Goal: Task Accomplishment & Management: Use online tool/utility

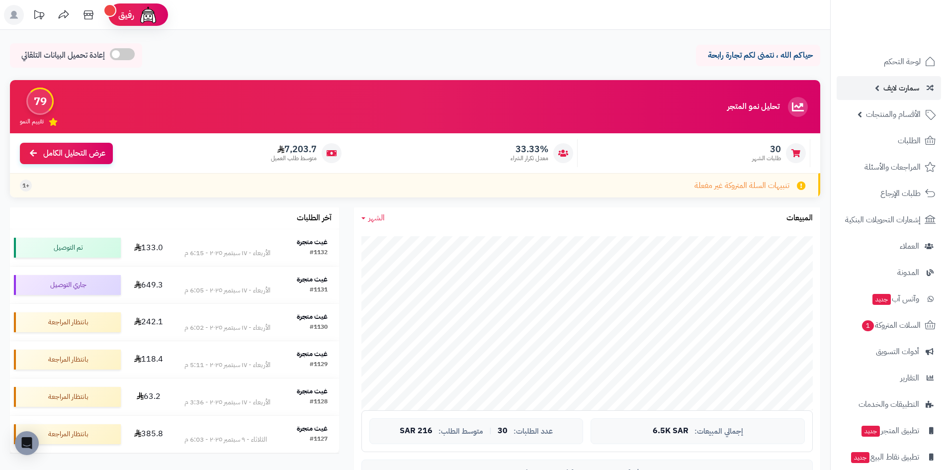
click at [879, 88] on link "سمارت لايف" at bounding box center [889, 88] width 104 height 24
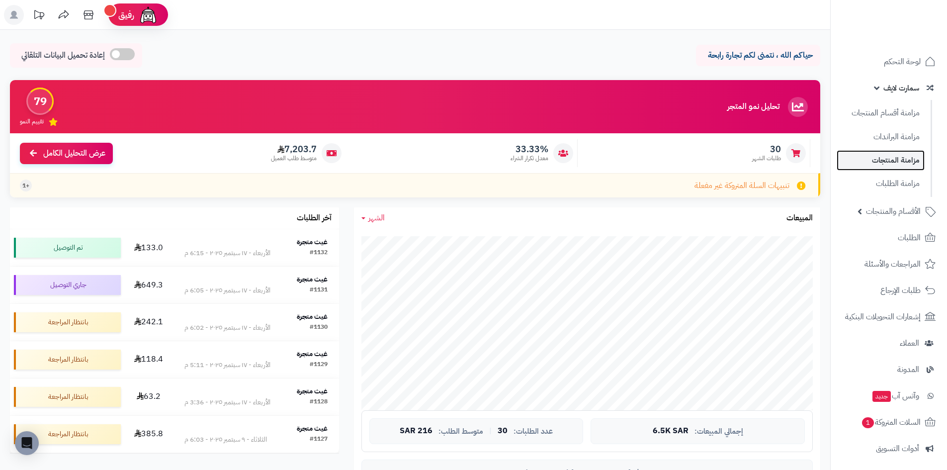
click at [860, 160] on link "مزامنة المنتجات" at bounding box center [881, 160] width 88 height 20
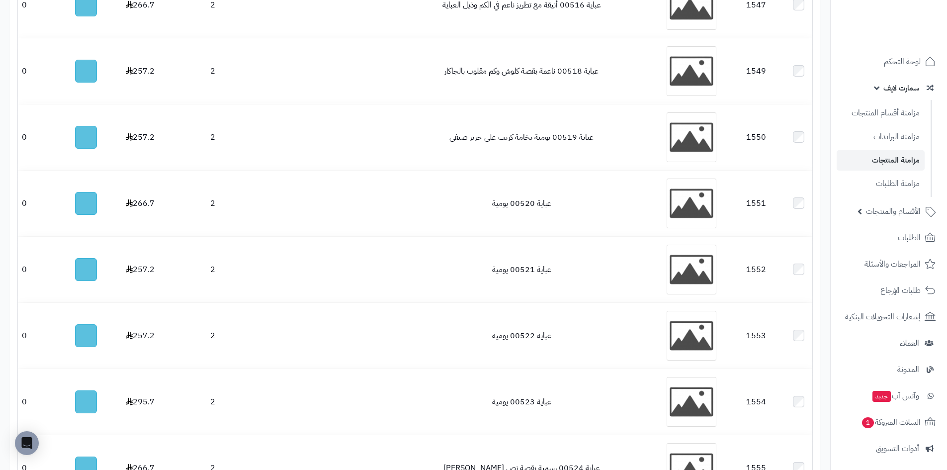
scroll to position [6632, 0]
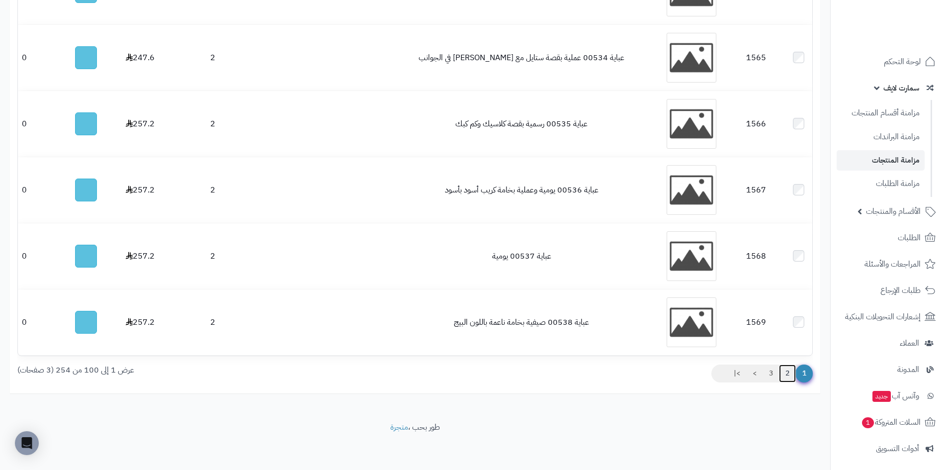
click at [788, 370] on link "2" at bounding box center [787, 373] width 17 height 18
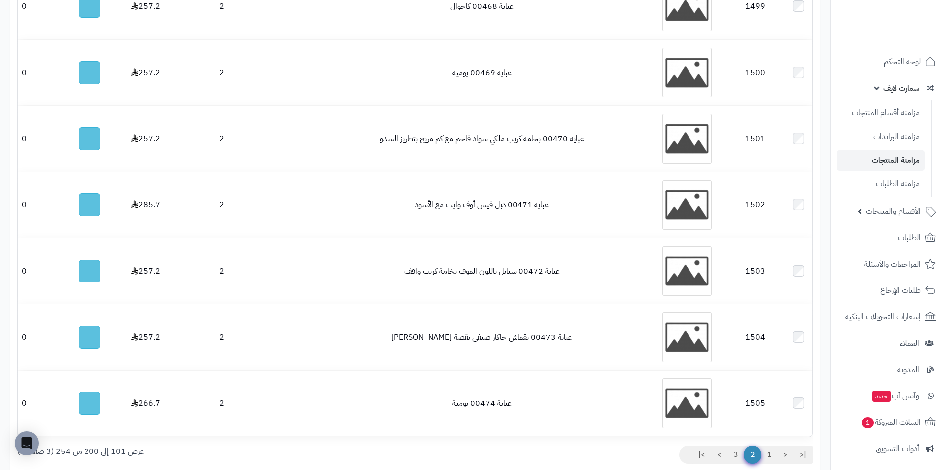
scroll to position [6632, 0]
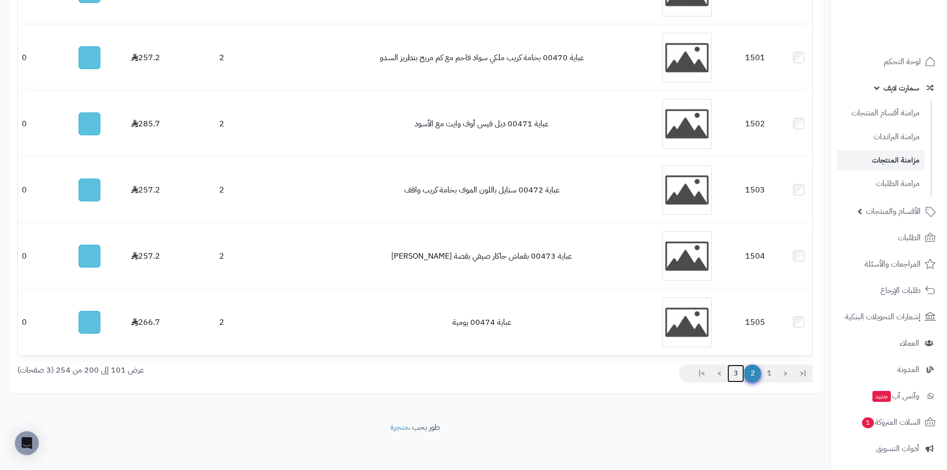
click at [735, 371] on link "3" at bounding box center [735, 373] width 17 height 18
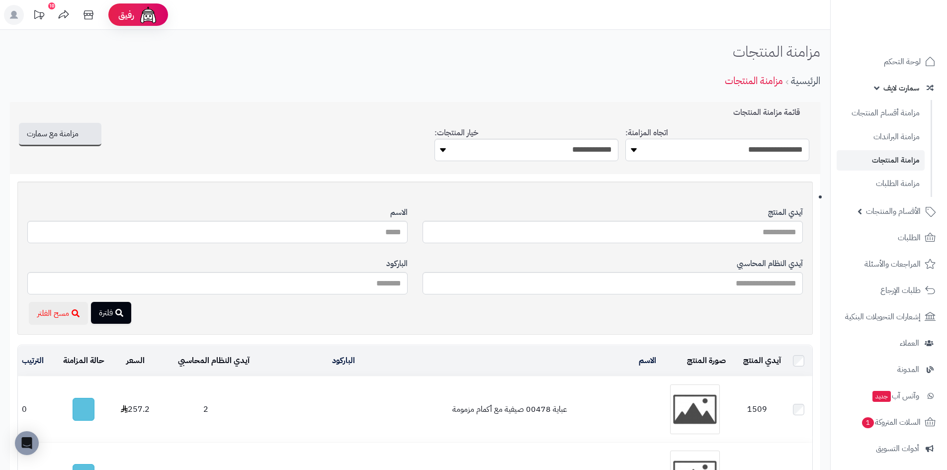
click at [765, 146] on select "**********" at bounding box center [717, 150] width 184 height 22
select select "*********"
click at [625, 139] on select "**********" at bounding box center [717, 150] width 184 height 22
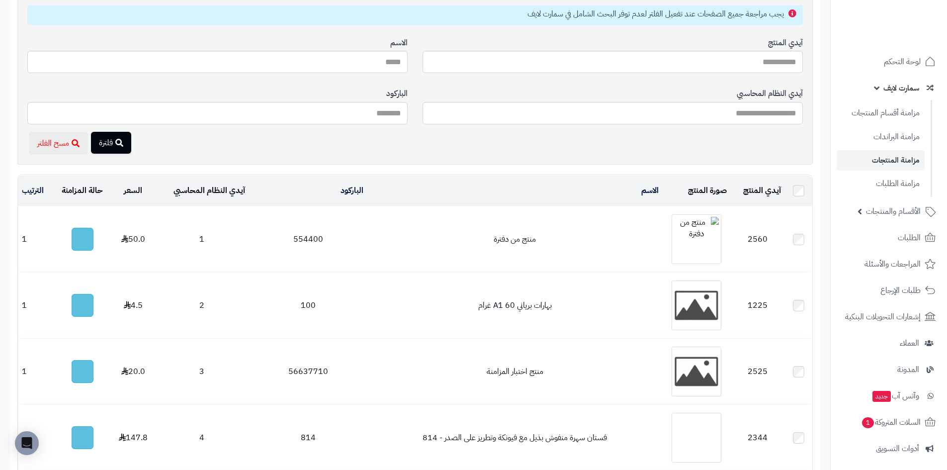
scroll to position [199, 0]
click at [868, 208] on span "الأقسام والمنتجات" at bounding box center [893, 211] width 55 height 14
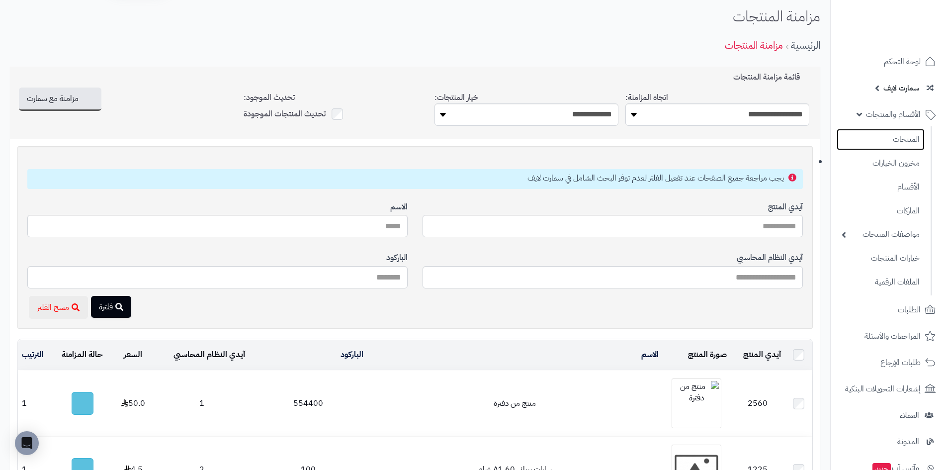
scroll to position [0, 0]
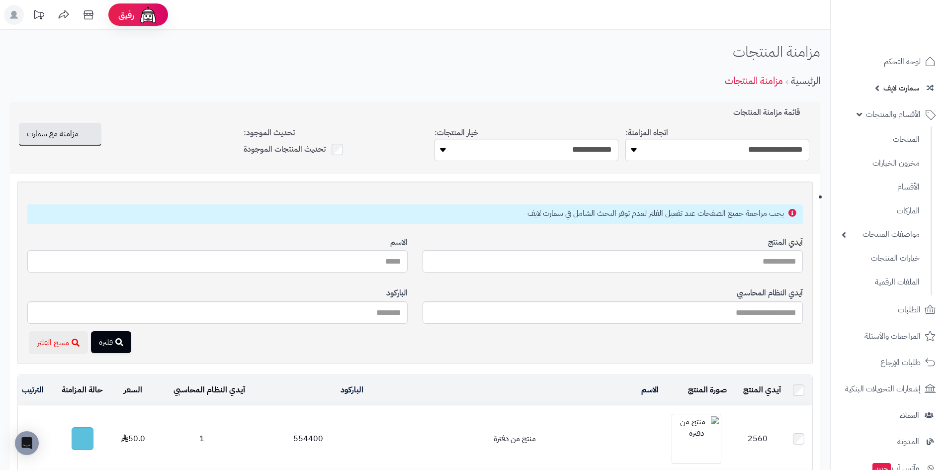
click at [326, 147] on div "تحديث المنتجات الموجودة" at bounding box center [336, 149] width 184 height 15
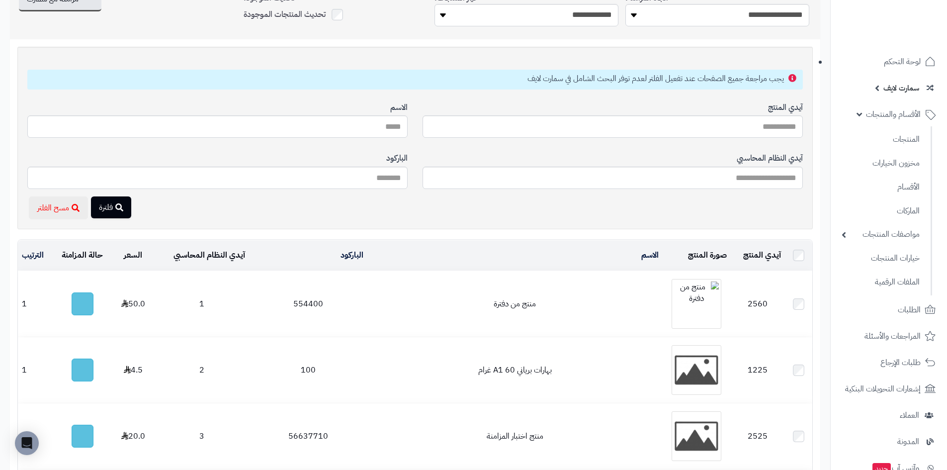
scroll to position [149, 0]
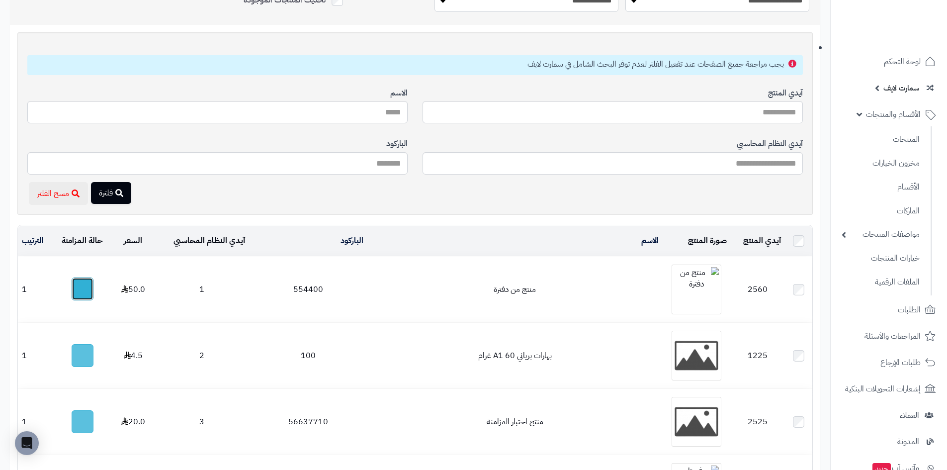
click at [81, 286] on button "button" at bounding box center [83, 288] width 22 height 23
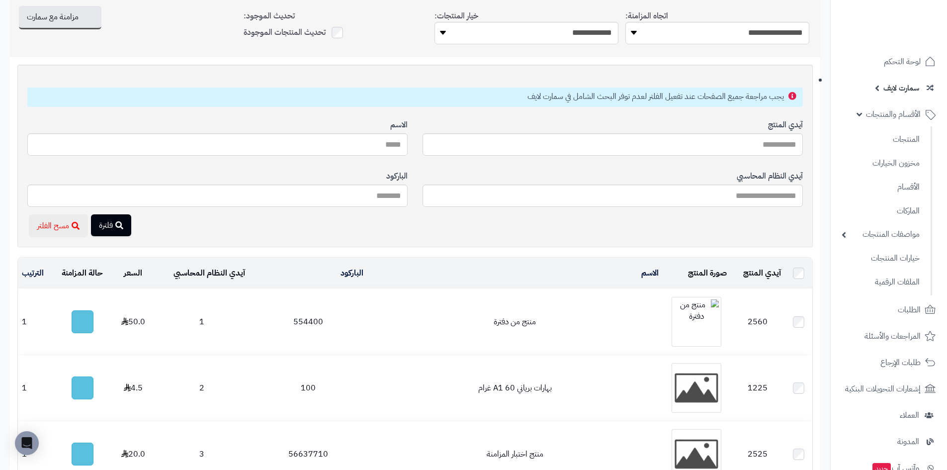
click at [470, 320] on td "منتج من دفترة" at bounding box center [514, 322] width 295 height 66
click at [93, 323] on button "button" at bounding box center [83, 321] width 22 height 23
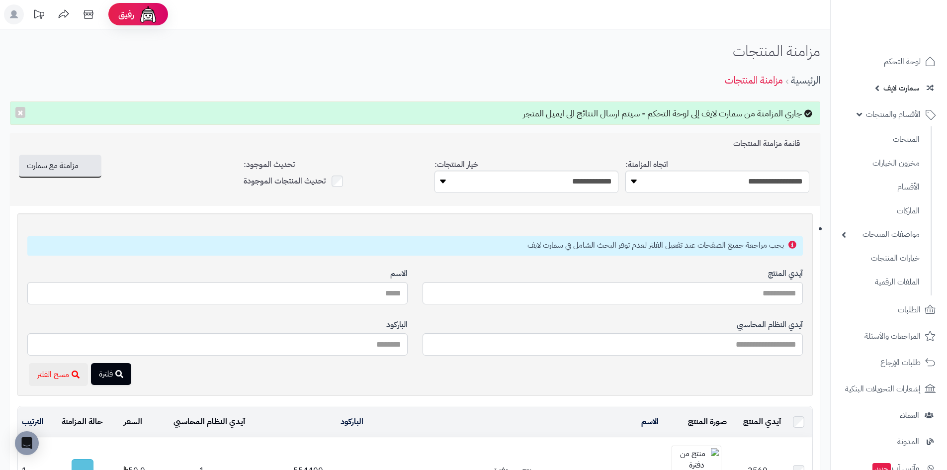
scroll to position [0, 0]
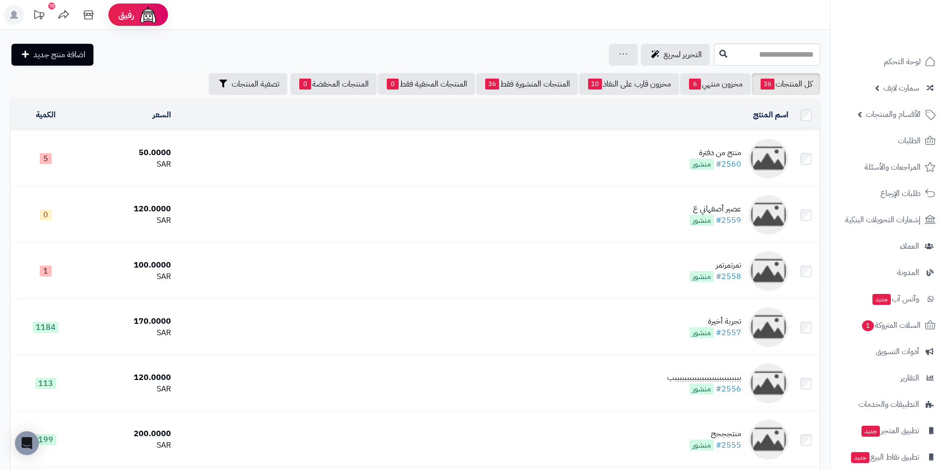
click at [711, 154] on div "منتج من دفترة" at bounding box center [715, 152] width 52 height 11
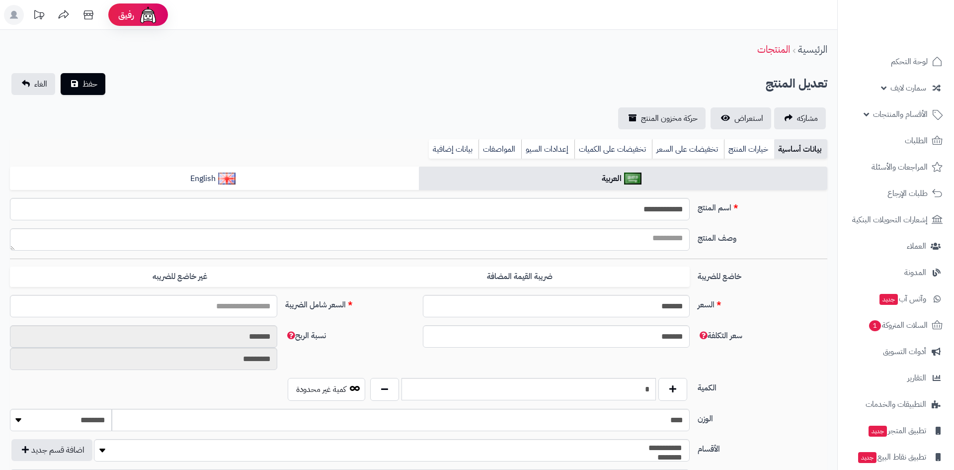
type input "*****"
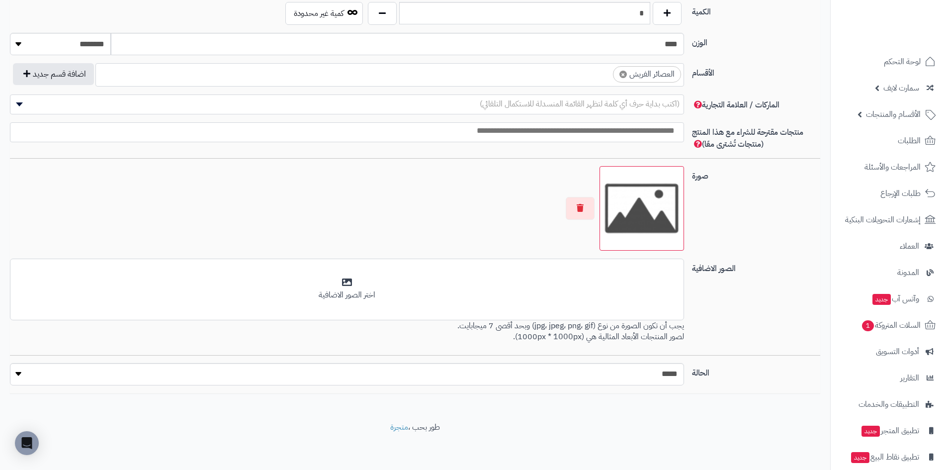
scroll to position [536, 0]
click at [480, 194] on div at bounding box center [347, 207] width 674 height 84
